Goal: Task Accomplishment & Management: Use online tool/utility

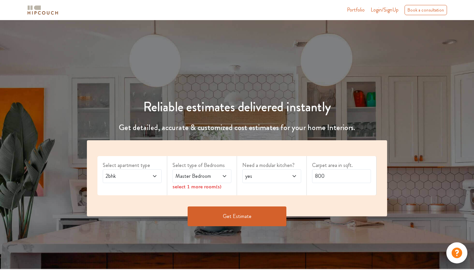
click at [153, 173] on icon at bounding box center [154, 175] width 5 height 5
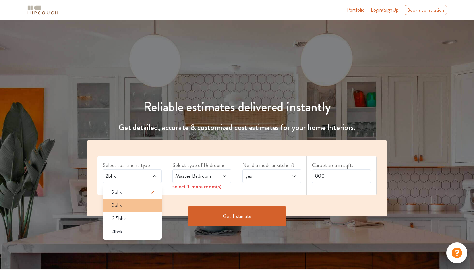
click at [120, 203] on span "3bhk" at bounding box center [117, 205] width 10 height 8
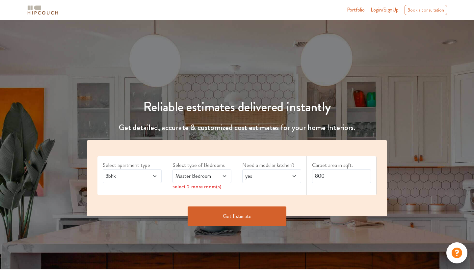
click at [213, 178] on span "Master Bedroom" at bounding box center [194, 176] width 40 height 8
click at [294, 178] on span at bounding box center [290, 176] width 13 height 8
click at [207, 186] on div "select 2 more room(s)" at bounding box center [201, 186] width 59 height 7
click at [225, 177] on icon at bounding box center [224, 175] width 5 height 5
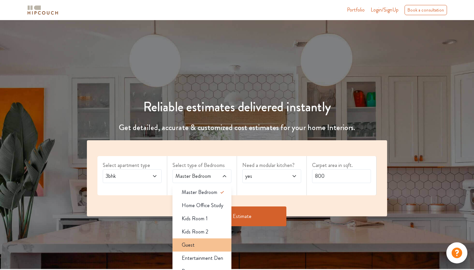
click at [216, 243] on div "Guest" at bounding box center [203, 245] width 55 height 8
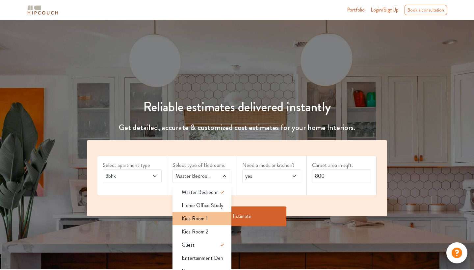
click at [216, 220] on div "Kids Room 1" at bounding box center [203, 219] width 55 height 8
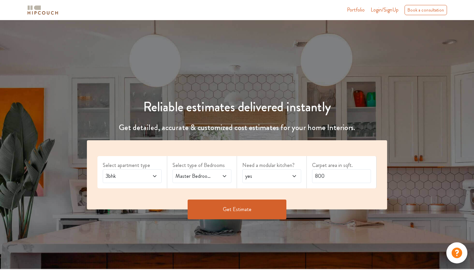
click at [224, 176] on icon at bounding box center [224, 176] width 3 height 2
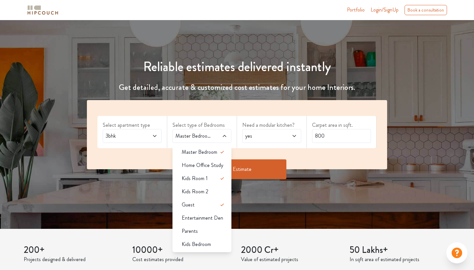
scroll to position [37, 0]
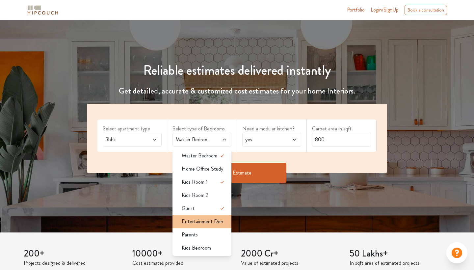
click at [212, 223] on span "Entertainment Den" at bounding box center [202, 221] width 41 height 8
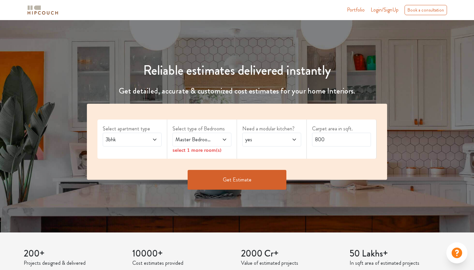
click at [224, 139] on icon at bounding box center [224, 140] width 3 height 2
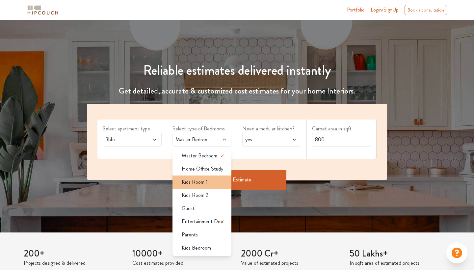
click at [202, 182] on span "Kids Room 1" at bounding box center [195, 182] width 26 height 8
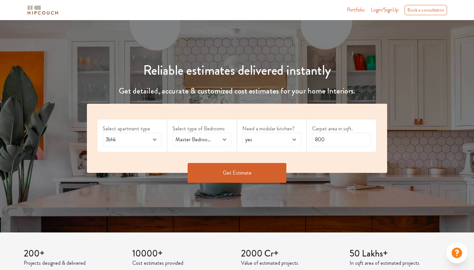
click at [293, 139] on icon at bounding box center [293, 140] width 3 height 2
click at [286, 170] on div "no" at bounding box center [273, 169] width 55 height 8
click at [344, 140] on input "800" at bounding box center [341, 140] width 59 height 14
type input "8"
type input "1440"
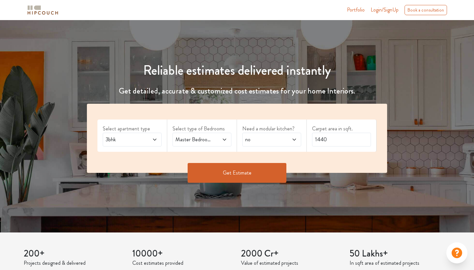
click at [255, 173] on button "Get Estimate" at bounding box center [237, 173] width 99 height 20
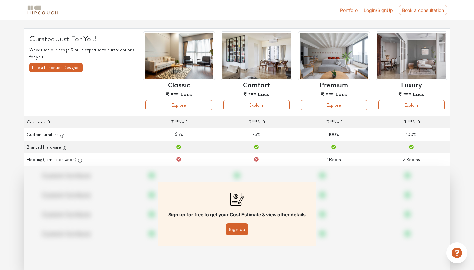
scroll to position [45, 0]
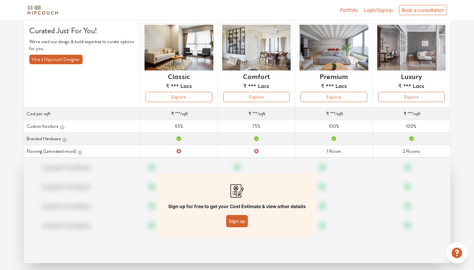
click at [236, 224] on button "Sign up" at bounding box center [237, 221] width 22 height 12
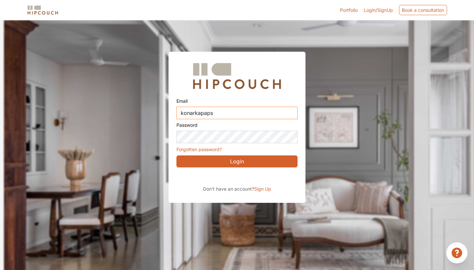
type input "konarkapaps"
click at [240, 175] on div "Sign in with Google. Opens in new tab" at bounding box center [236, 176] width 120 height 14
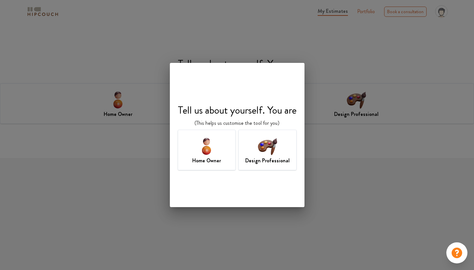
click at [212, 158] on h7 "Home Owner" at bounding box center [206, 161] width 29 height 8
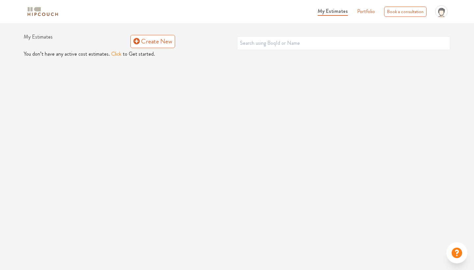
click at [118, 54] on button "Click" at bounding box center [116, 54] width 10 height 8
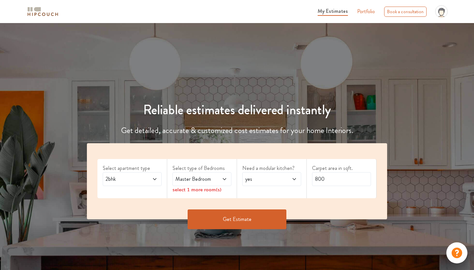
click at [223, 179] on icon at bounding box center [224, 178] width 5 height 5
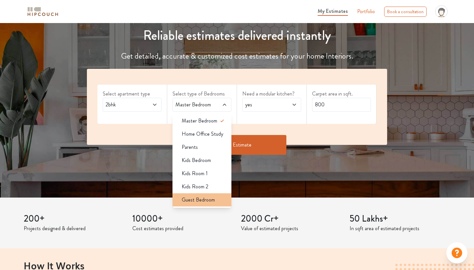
scroll to position [70, 0]
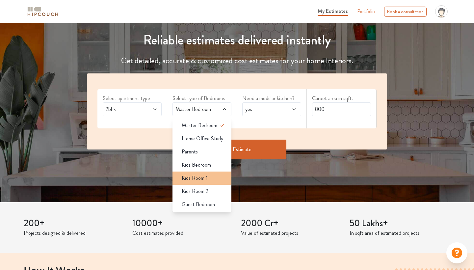
click at [203, 177] on span "Kids Room 1" at bounding box center [195, 178] width 26 height 8
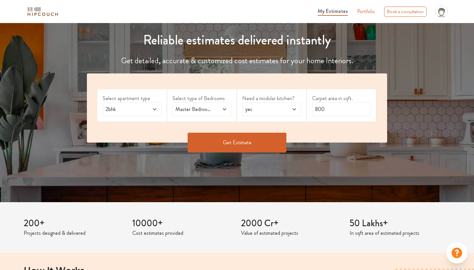
click at [220, 108] on span at bounding box center [220, 109] width 13 height 8
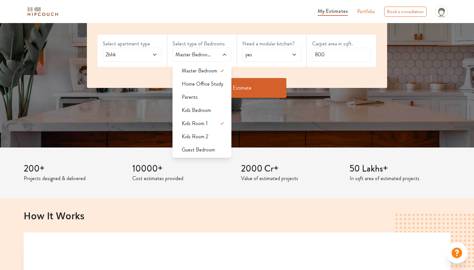
scroll to position [123, 0]
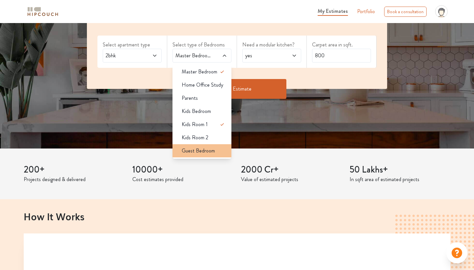
click at [205, 149] on span "Guest Bedroom" at bounding box center [198, 151] width 33 height 8
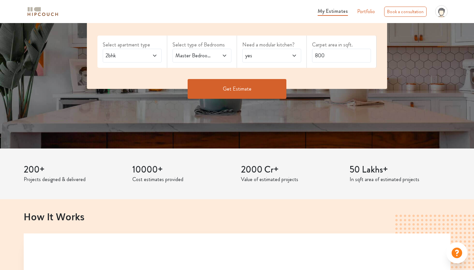
click at [221, 52] on span at bounding box center [220, 56] width 13 height 8
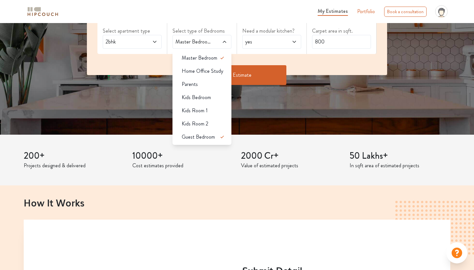
scroll to position [131, 0]
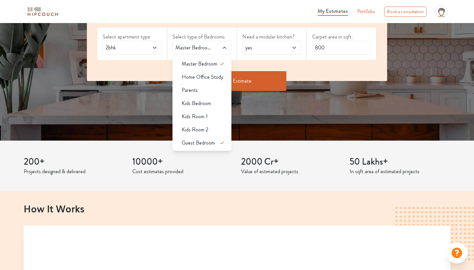
click at [147, 122] on div "Reliable estimates delivered instantly Get detailed, accurate & customized cost…" at bounding box center [237, 16] width 474 height 249
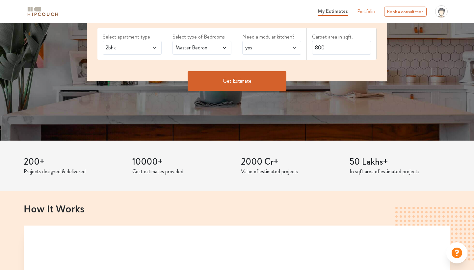
click at [155, 46] on icon at bounding box center [154, 47] width 5 height 5
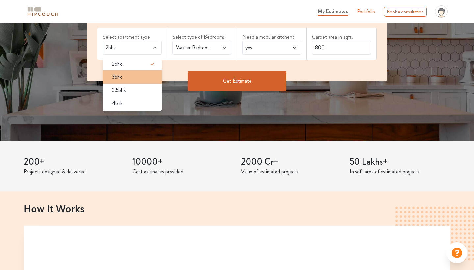
click at [140, 72] on li "3bhk" at bounding box center [132, 76] width 59 height 13
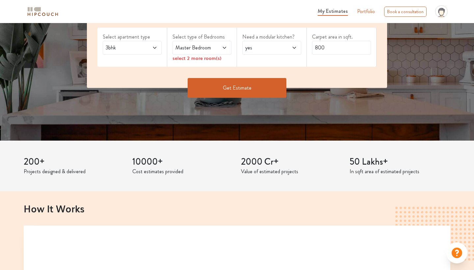
click at [207, 44] on span "Master Bedroom" at bounding box center [194, 48] width 40 height 8
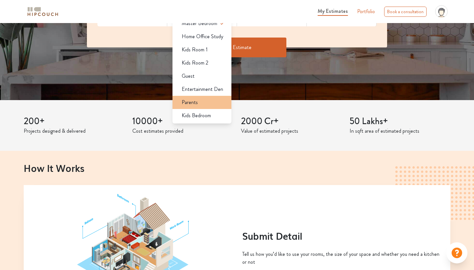
scroll to position [170, 0]
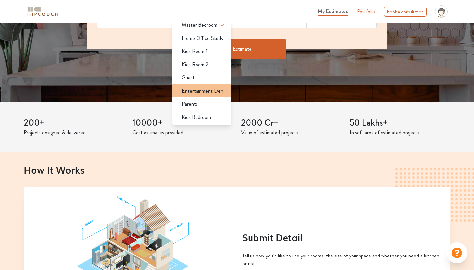
click at [215, 93] on span "Entertainment Den" at bounding box center [202, 91] width 41 height 8
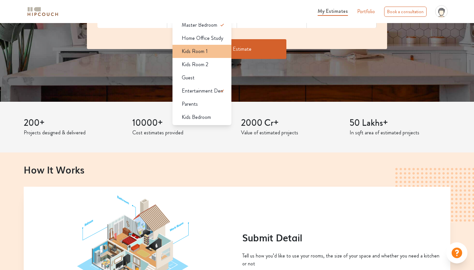
click at [206, 51] on span "Kids Room 1" at bounding box center [195, 51] width 26 height 8
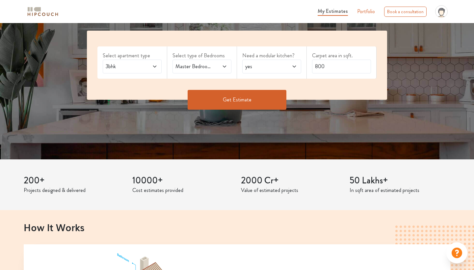
scroll to position [113, 0]
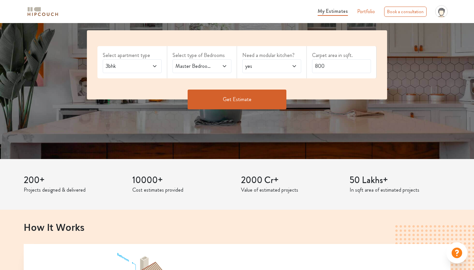
click at [293, 64] on icon at bounding box center [293, 65] width 5 height 5
click at [272, 94] on div "no" at bounding box center [273, 95] width 55 height 8
click at [329, 67] on input "800" at bounding box center [341, 66] width 59 height 14
type input "8"
type input "1440"
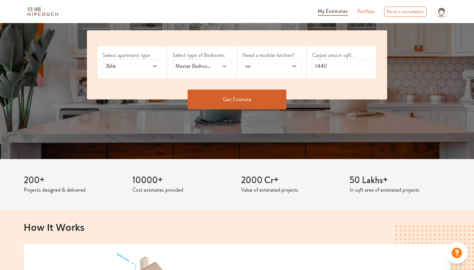
click at [257, 101] on button "Get Estimate" at bounding box center [237, 99] width 99 height 20
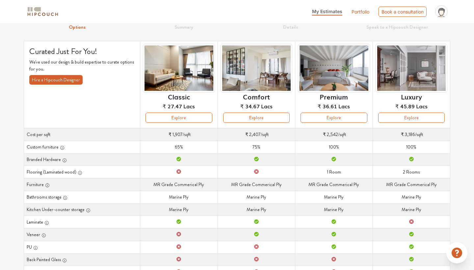
scroll to position [26, 0]
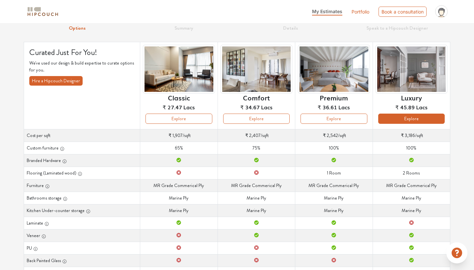
click at [414, 121] on button "Explore" at bounding box center [411, 119] width 66 height 10
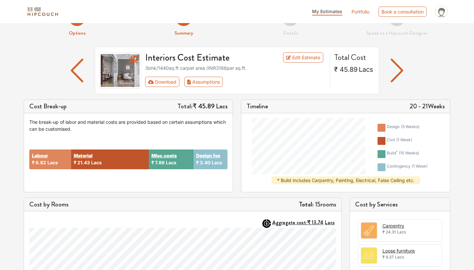
scroll to position [22, 0]
click at [298, 51] on div "Interiors Cost Estimate Edit Estimate 3bhk / 1440 sq.ft carpet area /INR 3186 p…" at bounding box center [237, 69] width 284 height 47
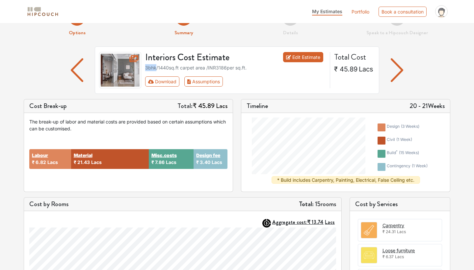
click at [296, 57] on link "Edit Estimate" at bounding box center [303, 57] width 40 height 10
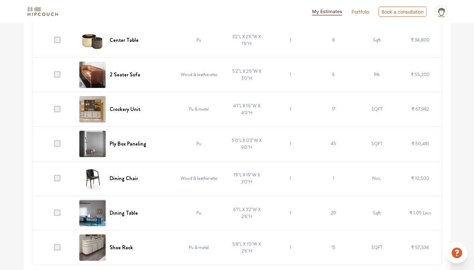
scroll to position [2398, 0]
